Goal: Transaction & Acquisition: Download file/media

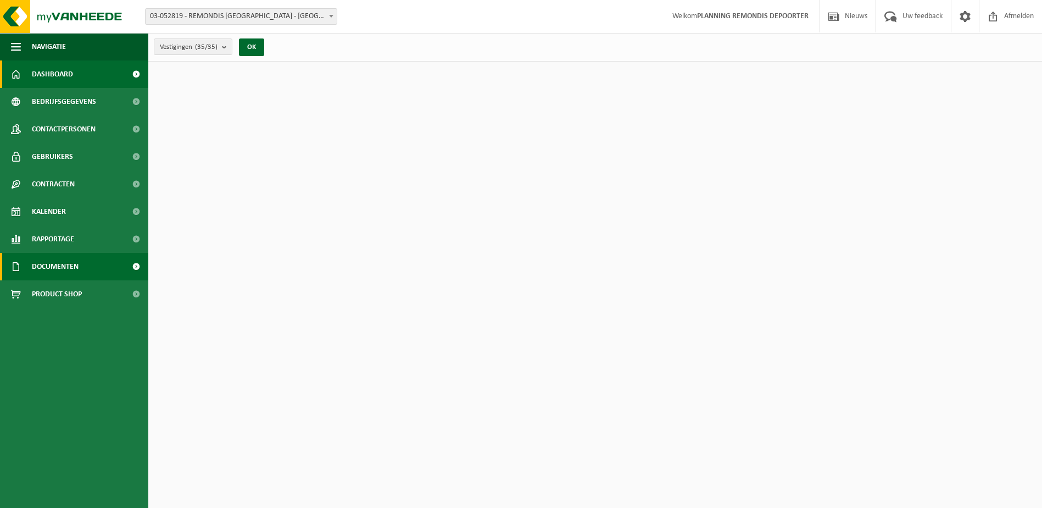
click at [58, 266] on span "Documenten" at bounding box center [55, 266] width 47 height 27
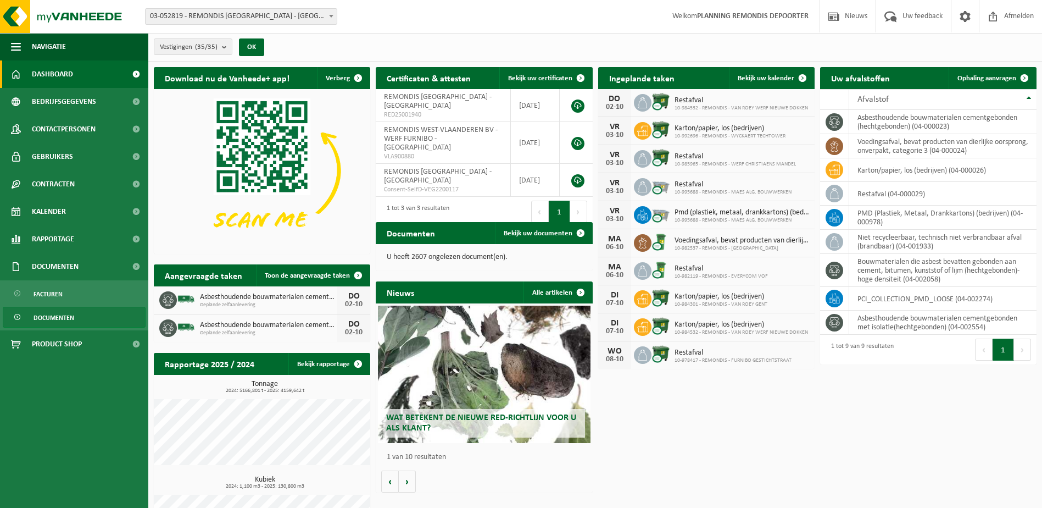
click at [52, 314] on span "Documenten" at bounding box center [54, 317] width 41 height 21
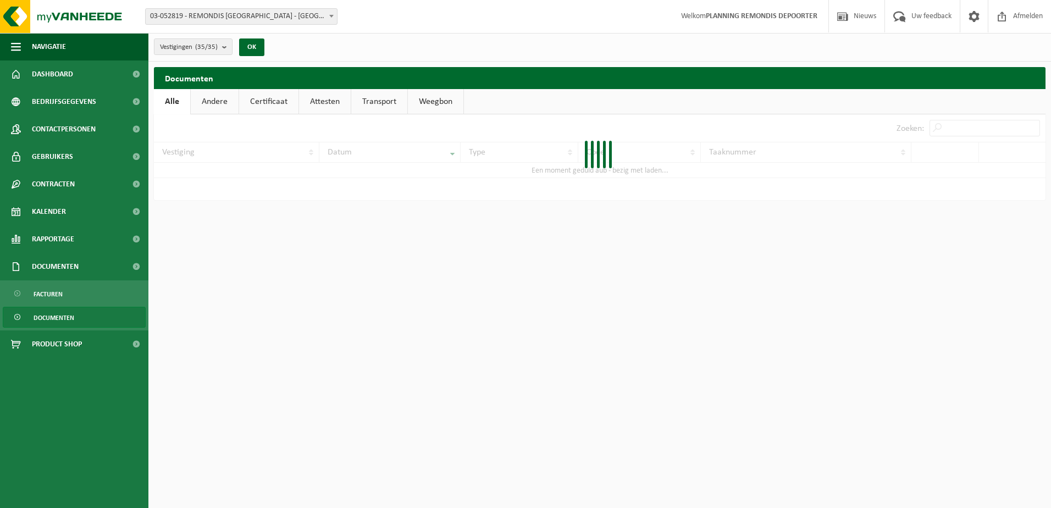
click at [1008, 126] on input "Zoeken:" at bounding box center [984, 128] width 110 height 16
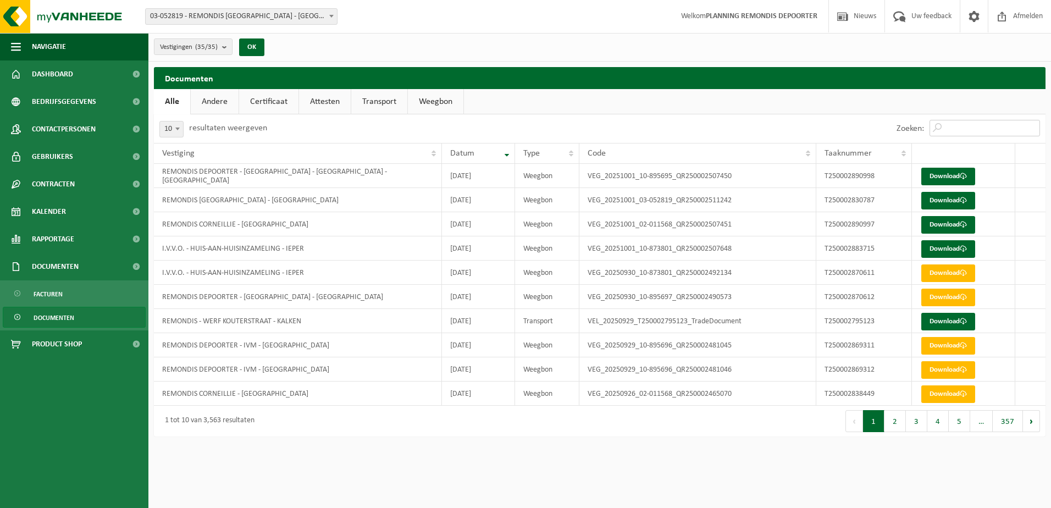
paste input "T250002726093"
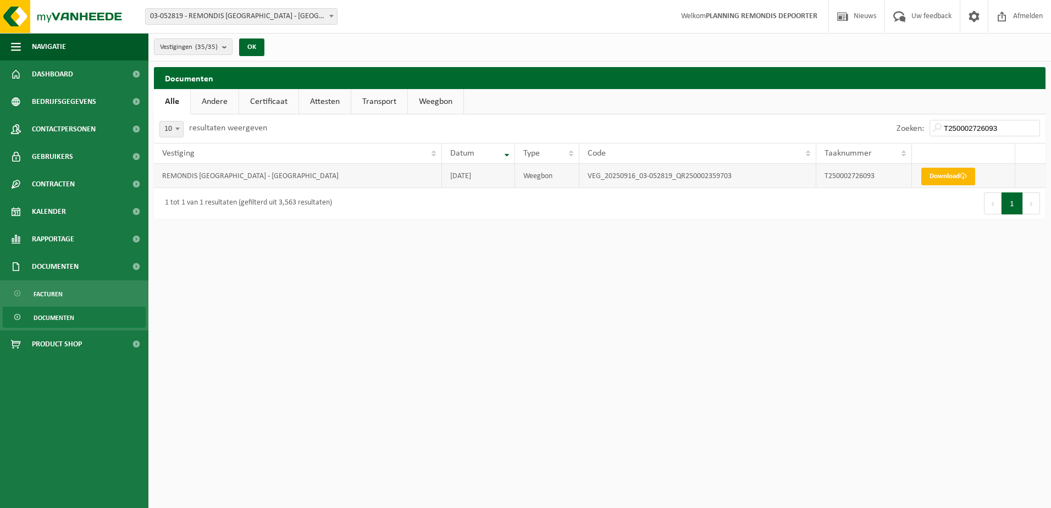
click at [975, 174] on link "Download" at bounding box center [948, 177] width 54 height 18
click at [966, 126] on input "T250002726093" at bounding box center [984, 128] width 110 height 16
paste input "817120"
click at [940, 181] on link "Download" at bounding box center [948, 177] width 54 height 18
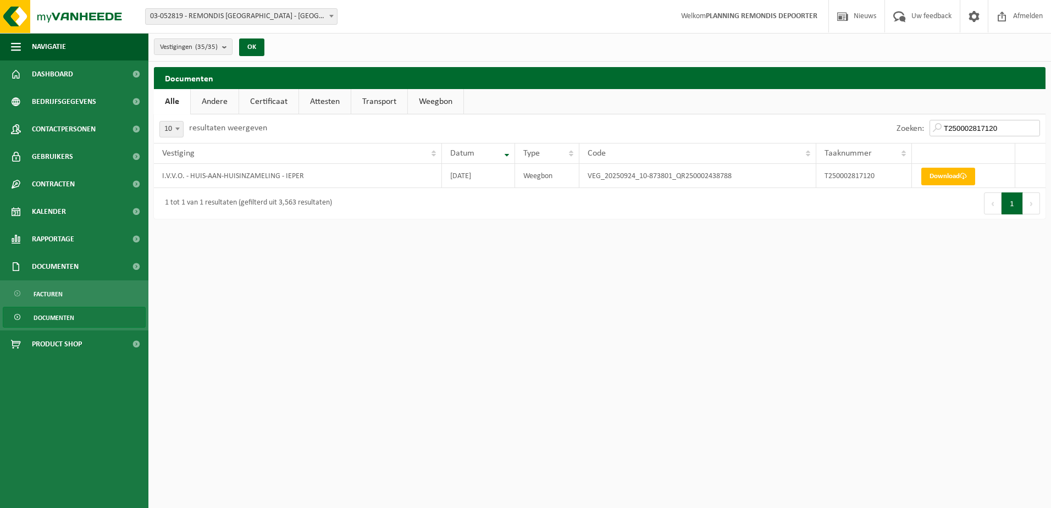
click at [991, 130] on input "T250002817120" at bounding box center [984, 128] width 110 height 16
paste input "679164"
type input "T250002679164"
click at [958, 173] on link "Download" at bounding box center [948, 177] width 54 height 18
